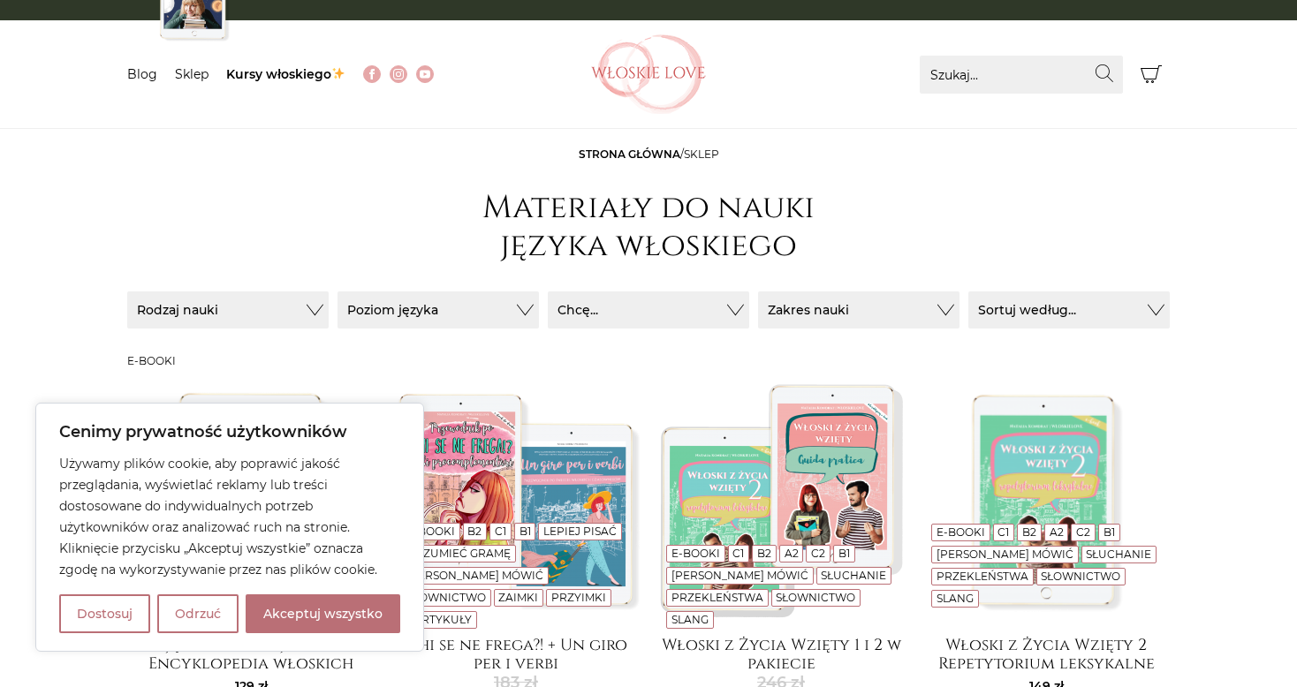
scroll to position [88, 0]
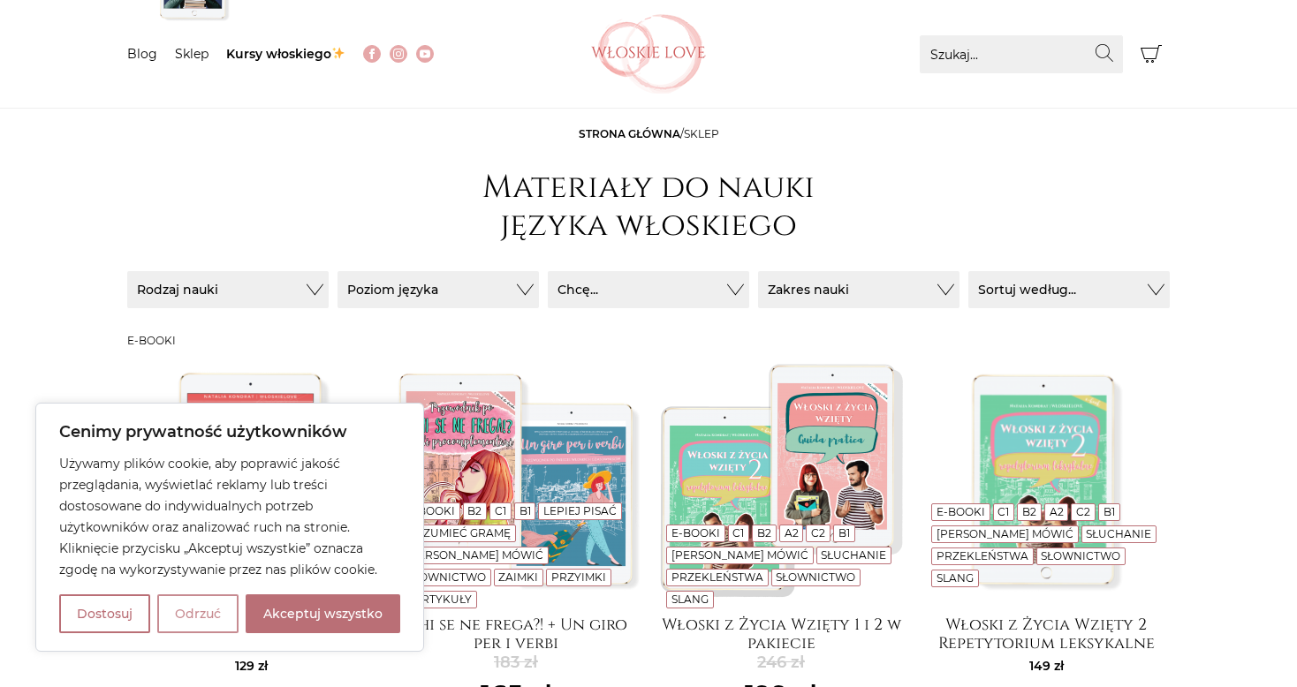
click at [193, 619] on button "Odrzuć" at bounding box center [197, 614] width 81 height 39
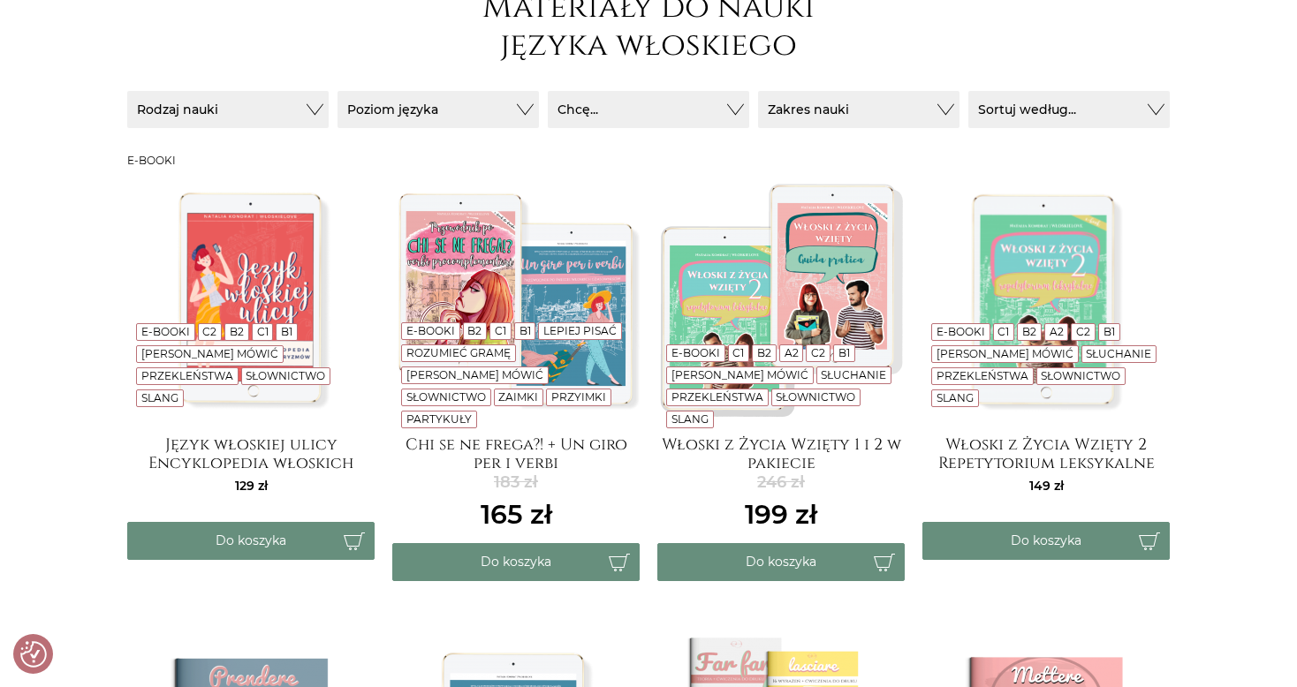
scroll to position [265, 0]
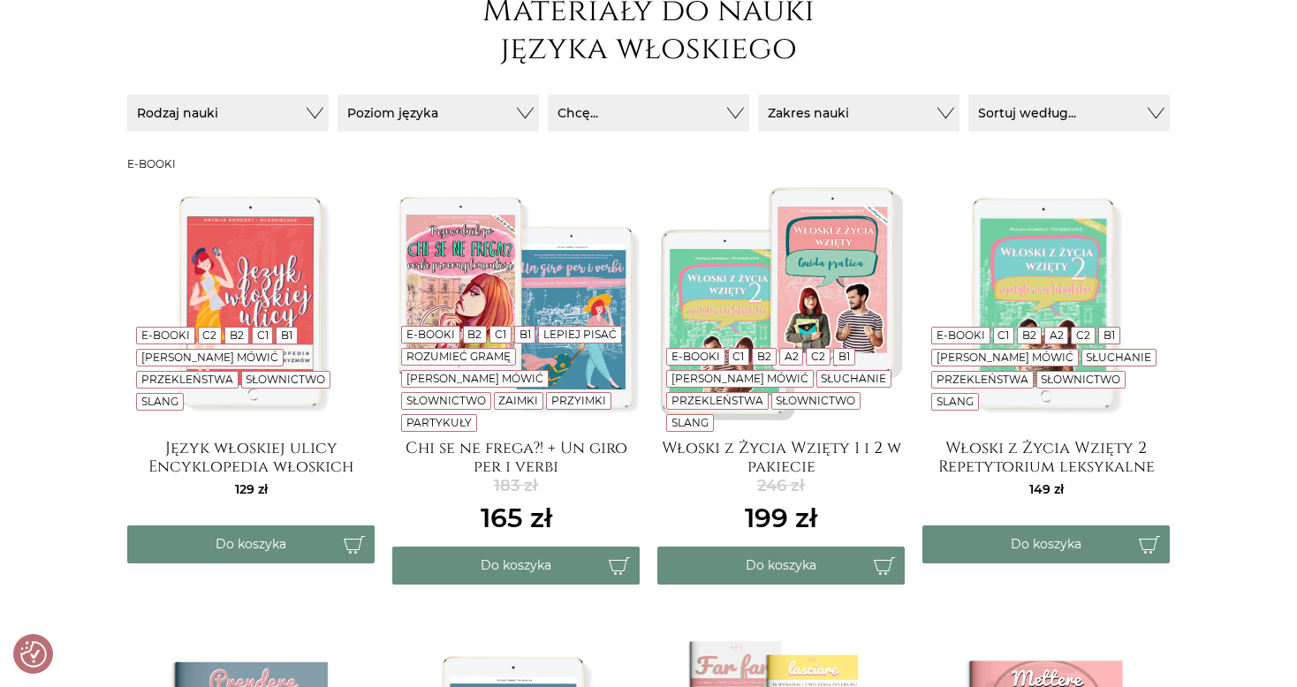
click at [731, 322] on img at bounding box center [780, 301] width 247 height 247
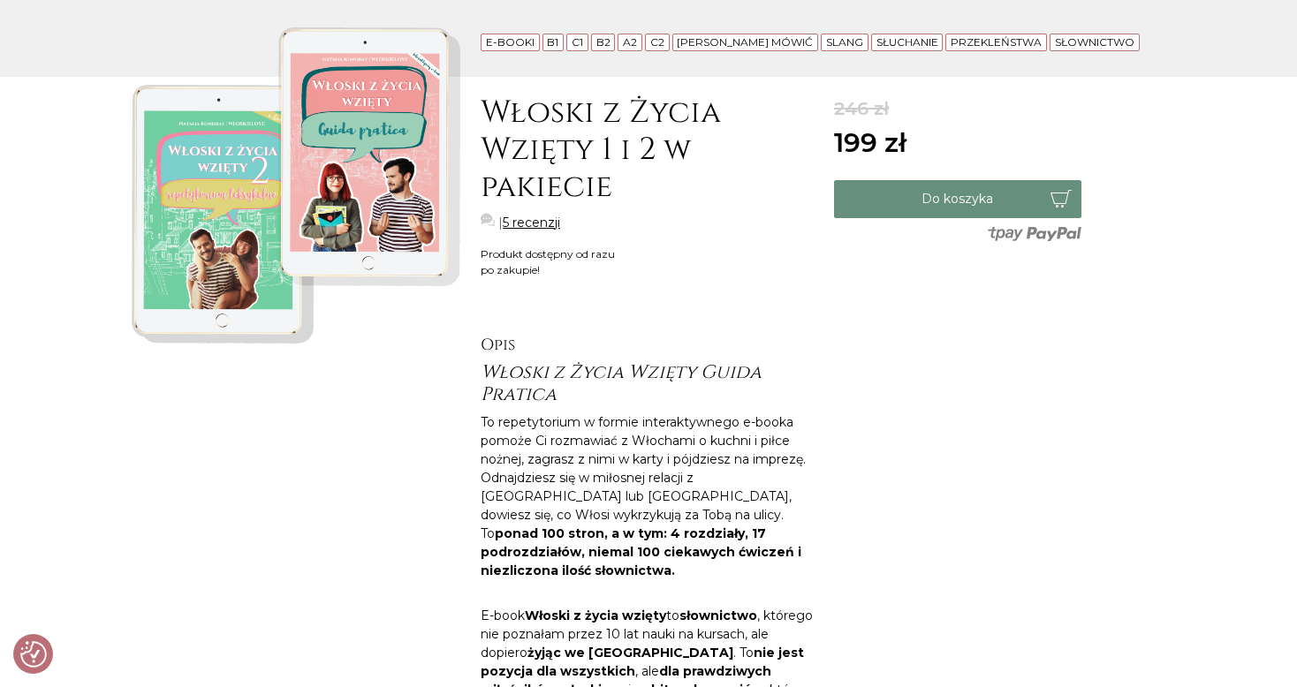
scroll to position [177, 0]
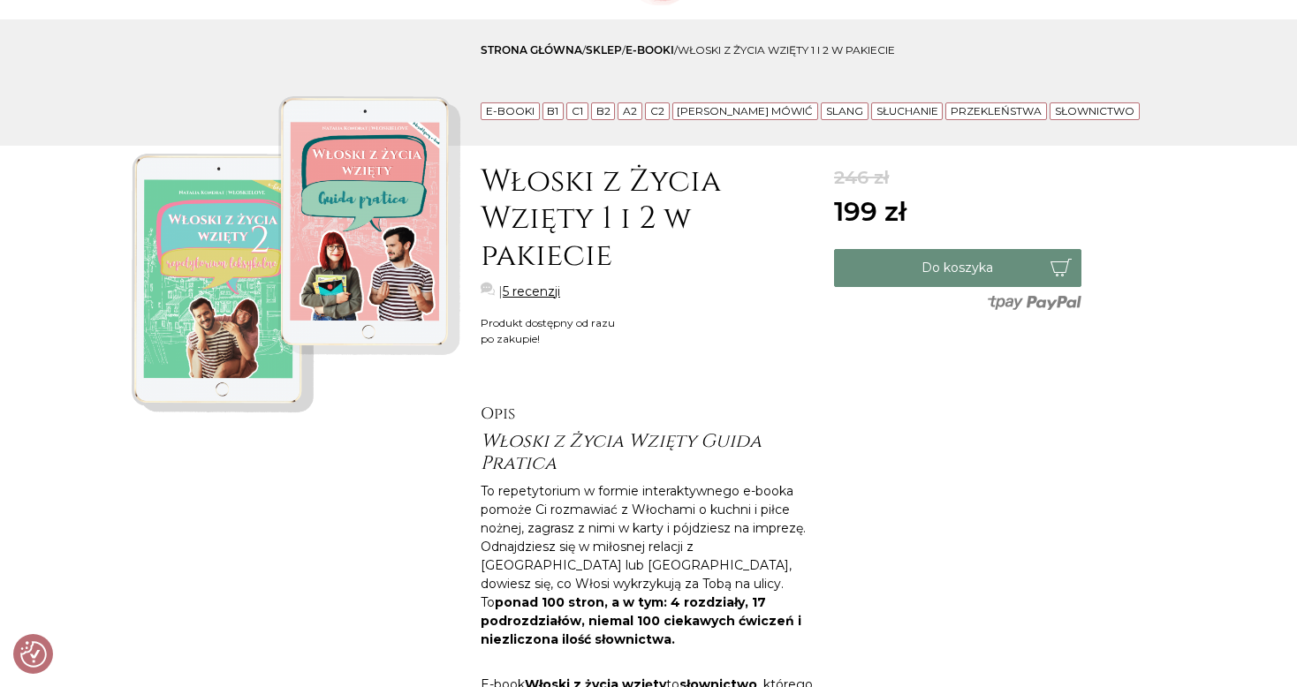
click at [529, 292] on link "5 recenzji" at bounding box center [531, 292] width 57 height 19
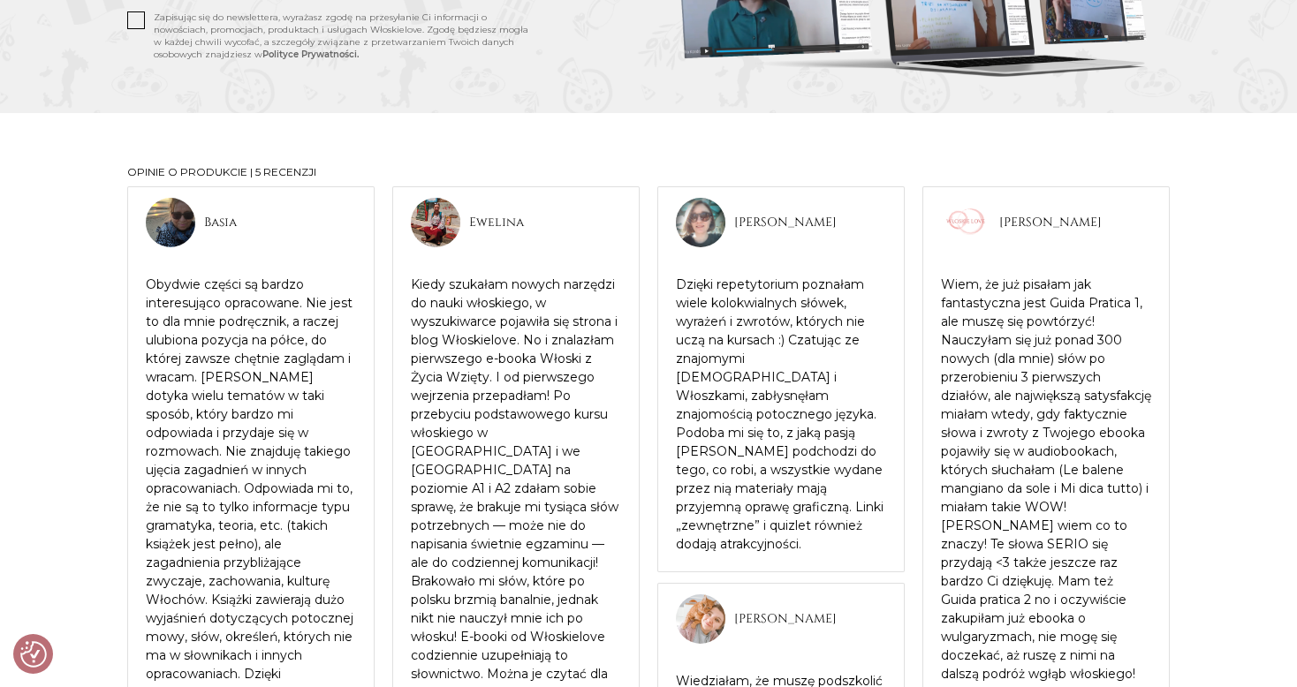
scroll to position [1657, 0]
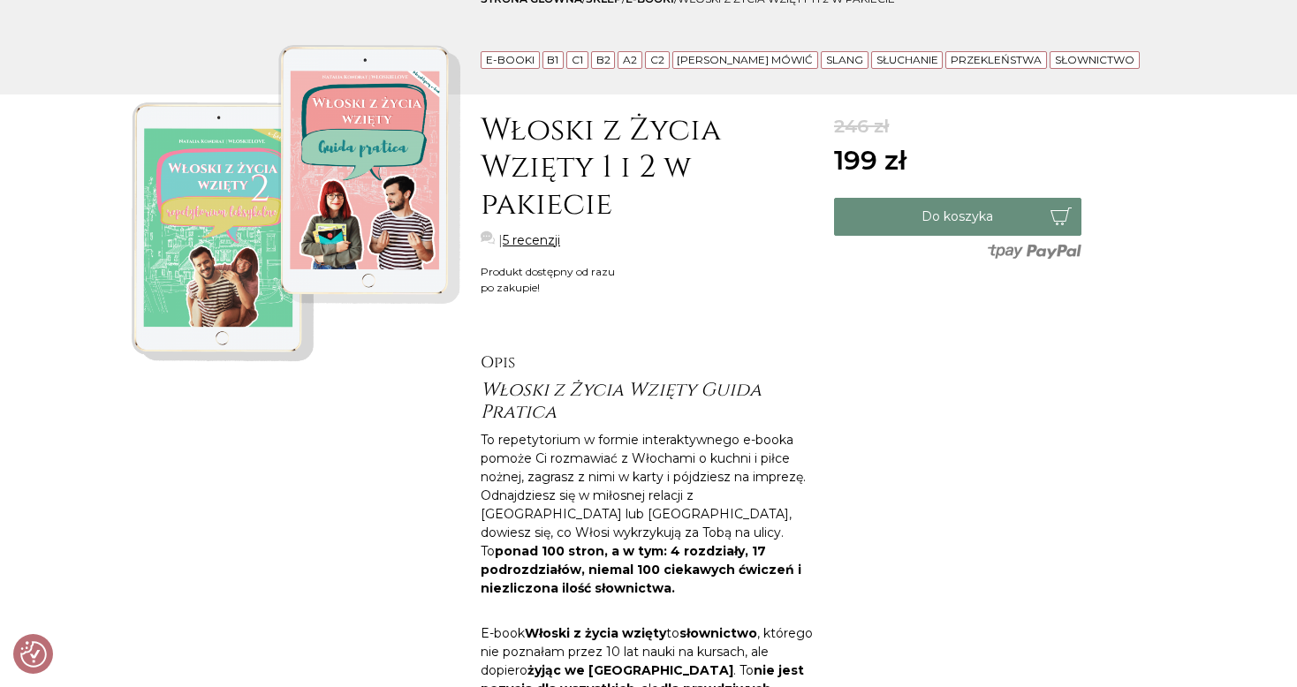
scroll to position [177, 0]
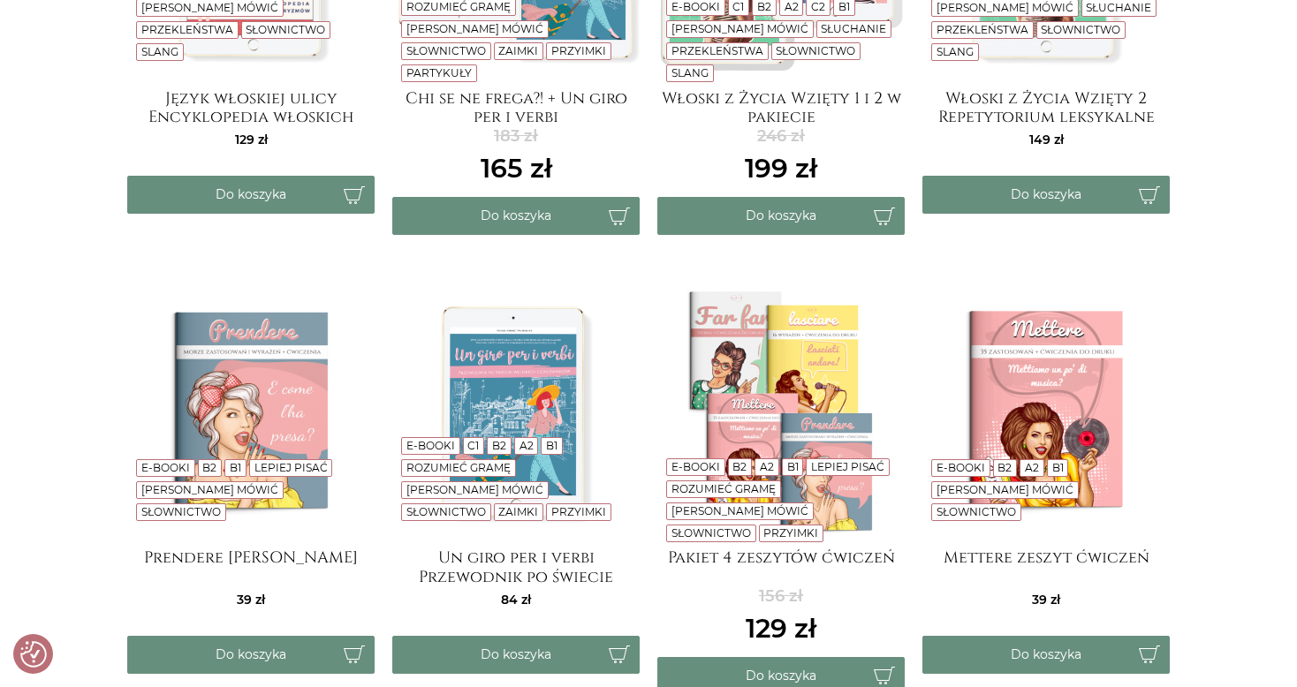
scroll to position [618, 0]
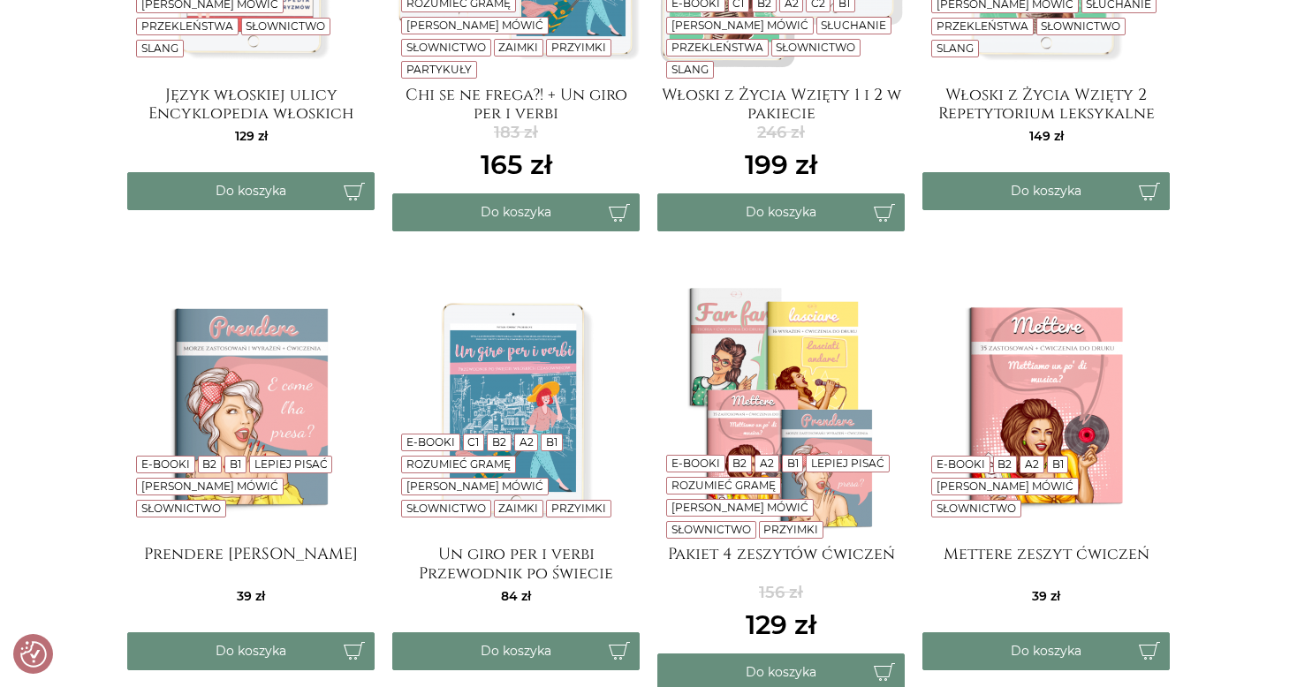
click at [515, 402] on img at bounding box center [515, 407] width 247 height 247
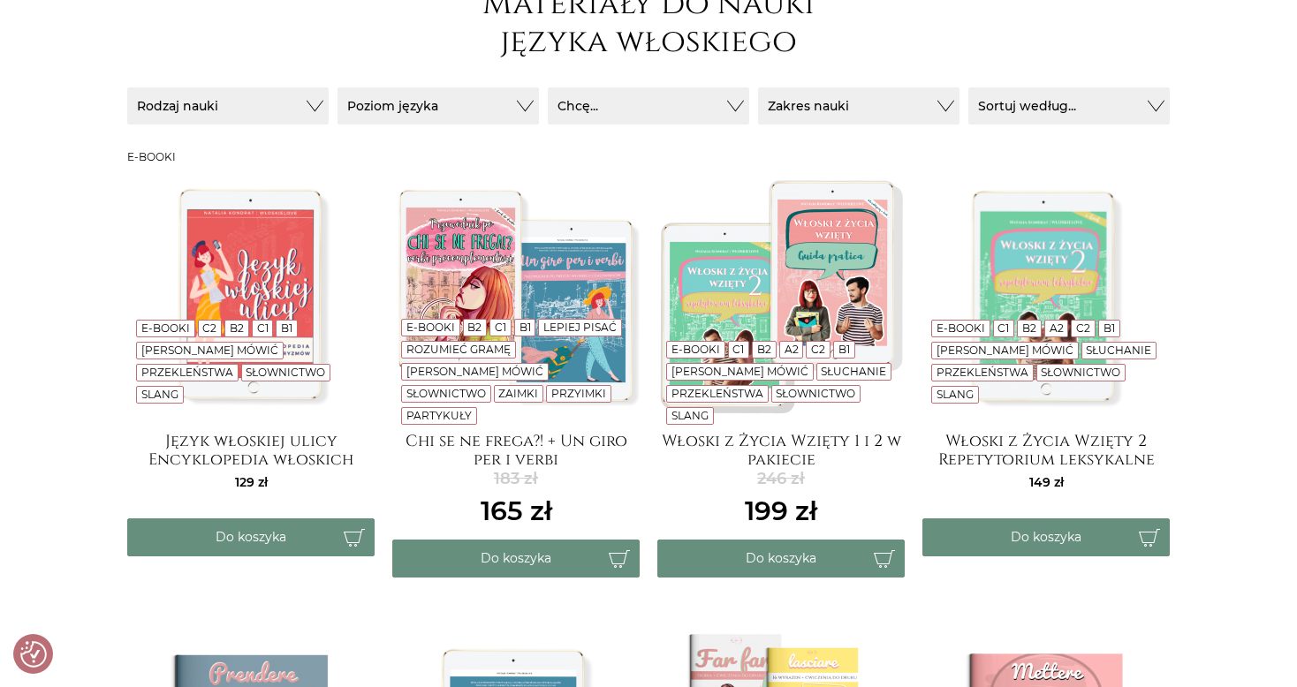
scroll to position [265, 0]
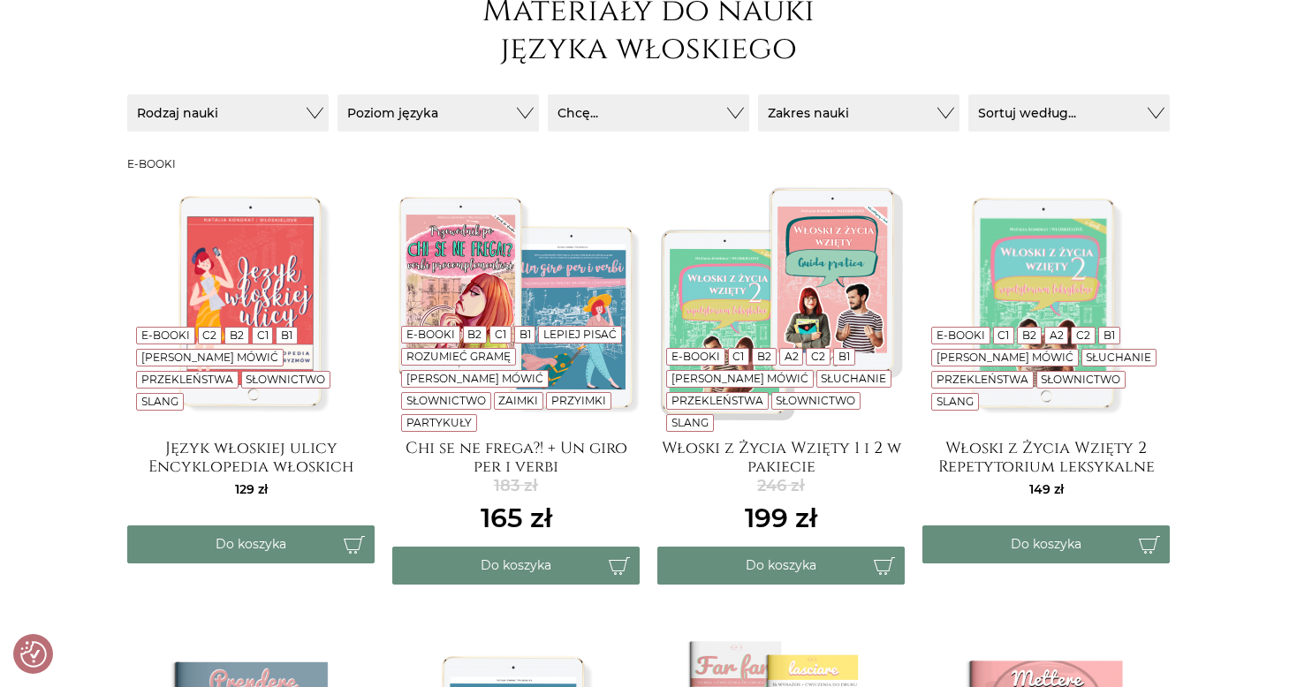
click at [736, 296] on img at bounding box center [780, 301] width 247 height 247
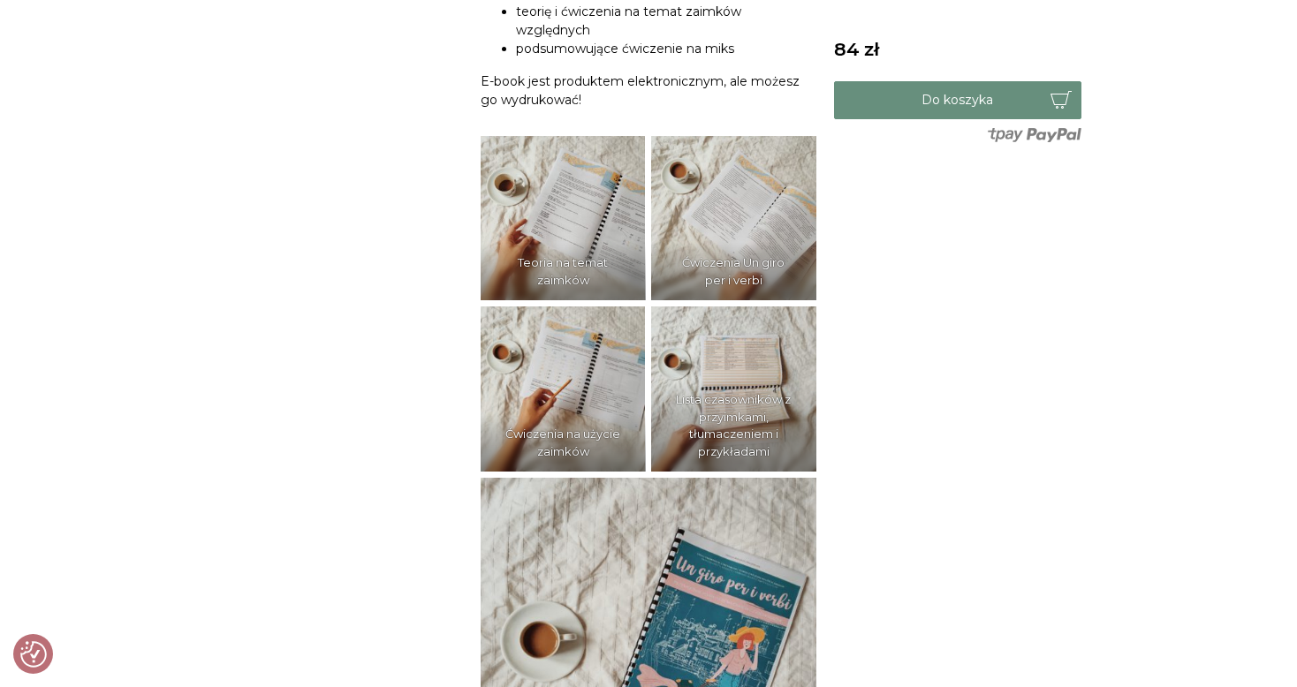
scroll to position [1148, 0]
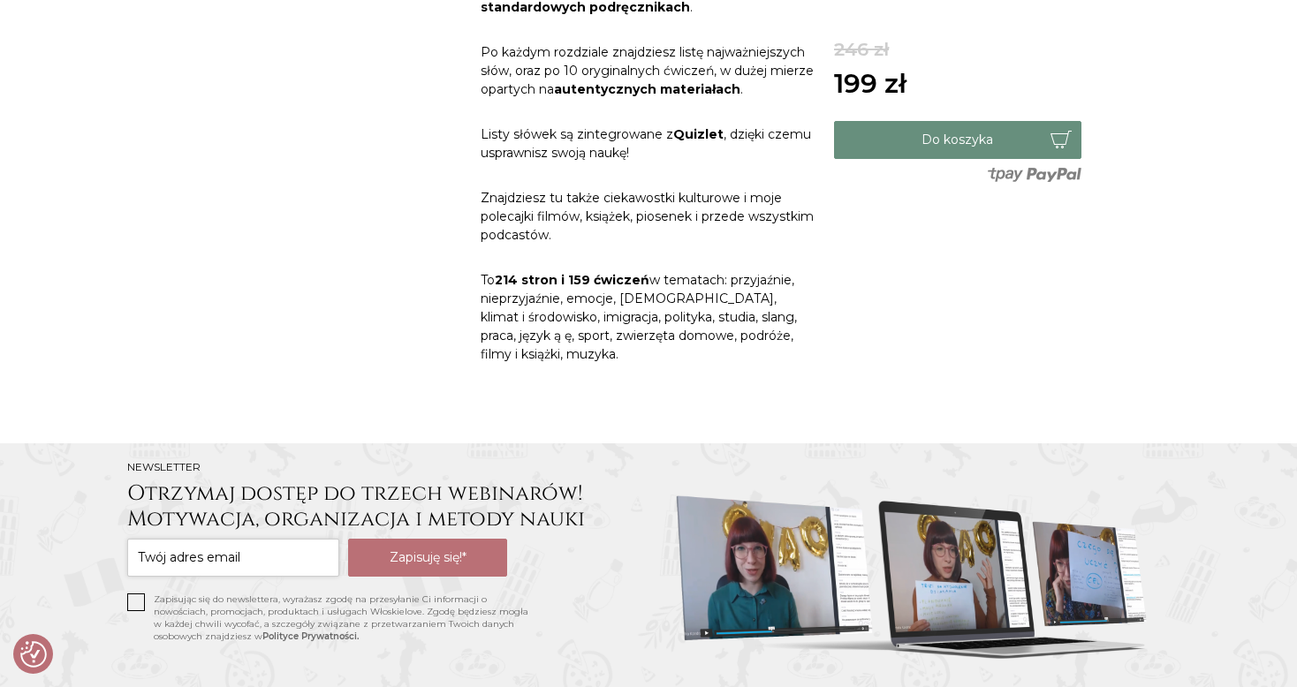
scroll to position [1017, 0]
